Goal: Navigation & Orientation: Find specific page/section

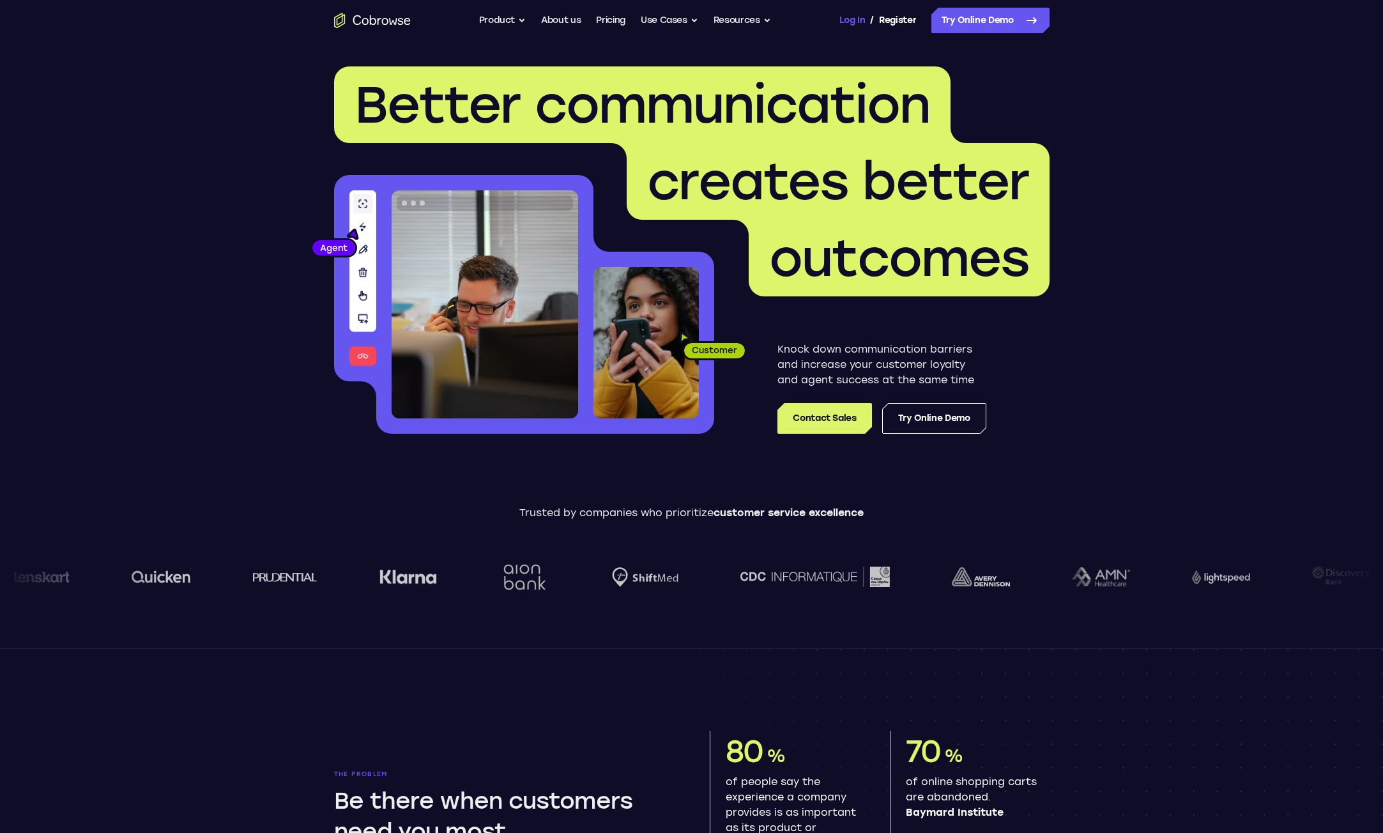
click at [844, 15] on link "Log In" at bounding box center [852, 21] width 26 height 26
click at [620, 26] on link "Pricing" at bounding box center [610, 21] width 29 height 26
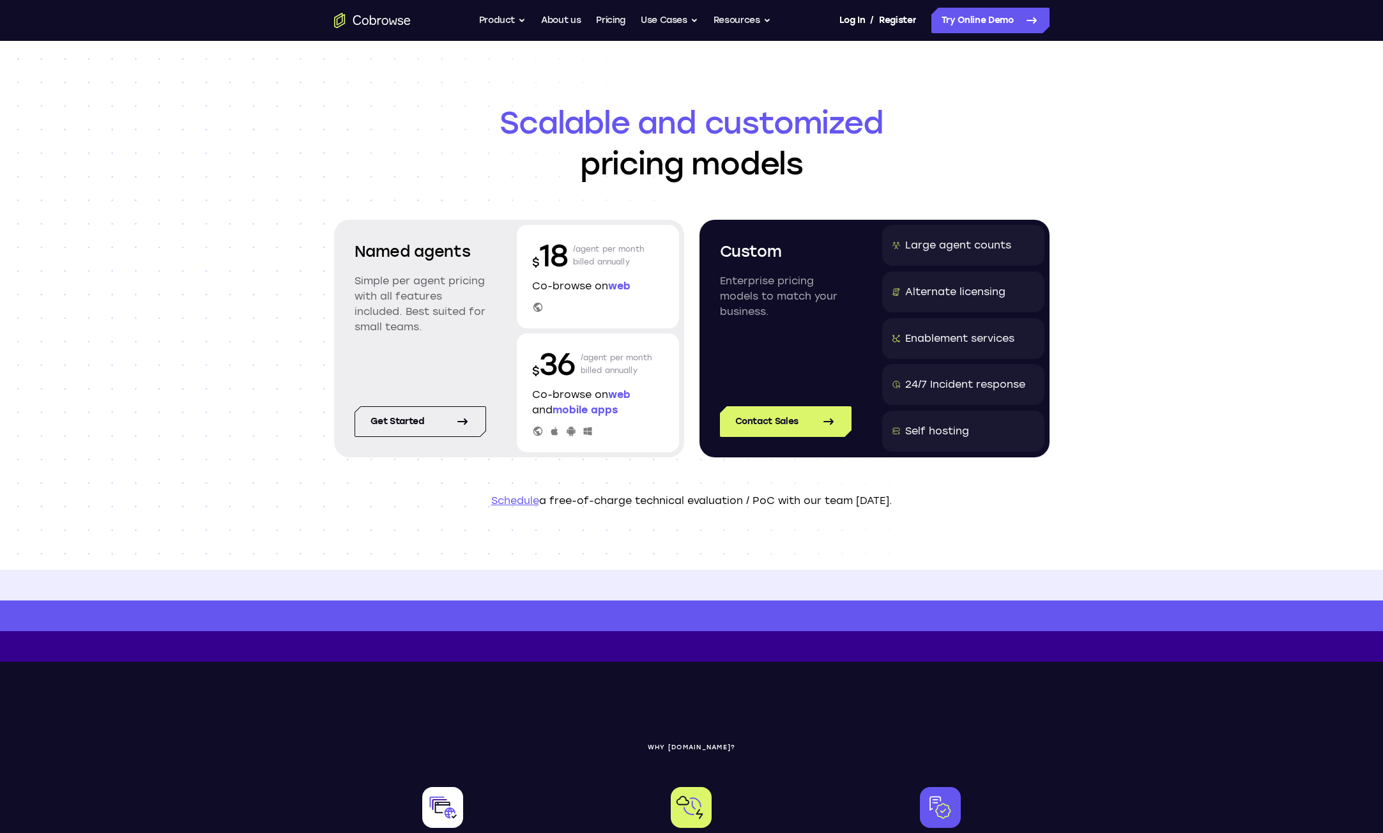
click at [867, 24] on div "Log In / Register" at bounding box center [877, 21] width 77 height 26
click at [858, 19] on link "Log In" at bounding box center [852, 21] width 26 height 26
